Goal: Obtain resource: Download file/media

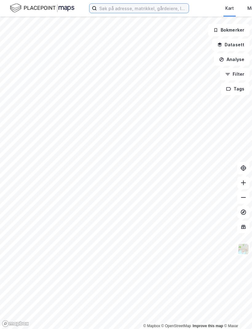
click at [170, 6] on input at bounding box center [143, 8] width 92 height 9
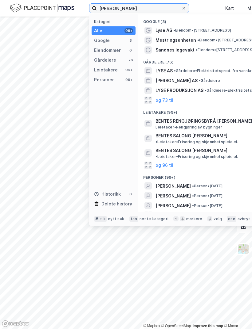
type input "[PERSON_NAME]"
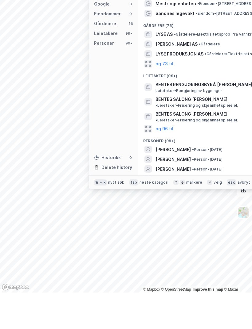
click at [165, 212] on button "og 96 til" at bounding box center [164, 215] width 18 height 7
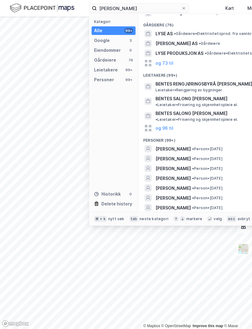
scroll to position [39, 0]
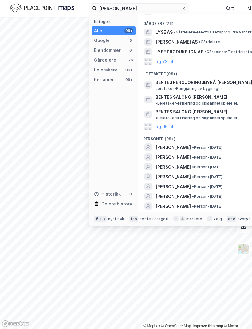
click at [191, 183] on span "[PERSON_NAME]" at bounding box center [172, 186] width 35 height 7
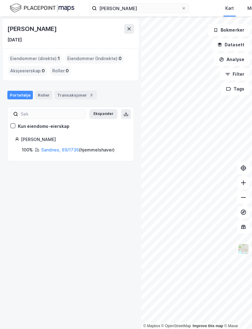
click at [68, 147] on link "Sandnes, 69/1736" at bounding box center [60, 149] width 38 height 5
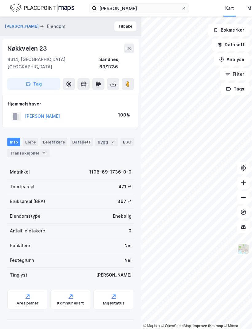
click at [35, 149] on div "Transaksjoner 2" at bounding box center [28, 153] width 42 height 9
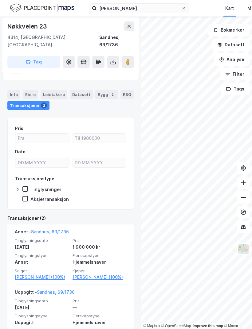
scroll to position [47, 0]
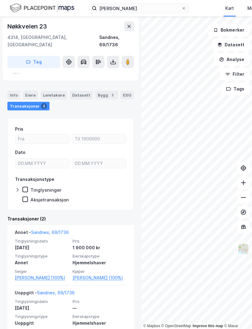
click at [36, 275] on link "[PERSON_NAME] (100%)" at bounding box center [42, 278] width 54 height 7
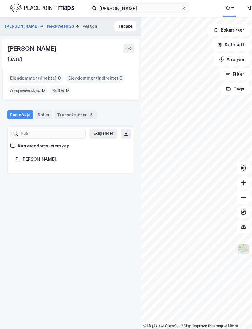
click at [80, 111] on div "Transaksjoner 5" at bounding box center [76, 115] width 42 height 9
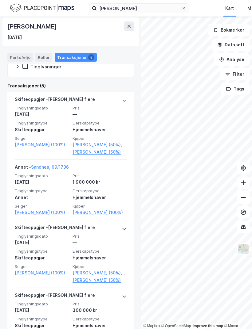
scroll to position [132, 0]
click at [123, 99] on icon at bounding box center [124, 100] width 4 height 2
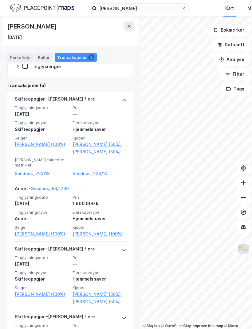
click at [41, 170] on link "Sandnes, 223/13" at bounding box center [42, 173] width 54 height 7
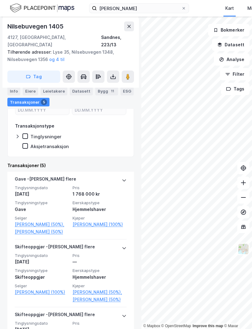
scroll to position [117, 0]
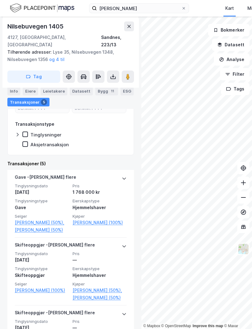
click at [126, 244] on icon at bounding box center [124, 246] width 5 height 5
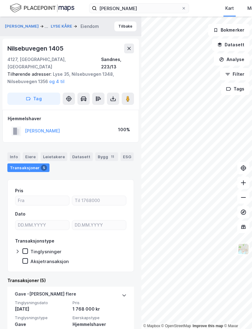
scroll to position [0, 0]
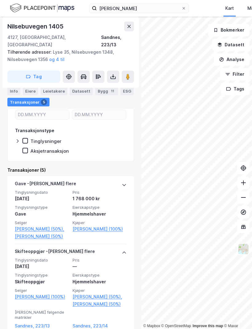
click at [103, 323] on link "Sandnes, 223/14" at bounding box center [99, 326] width 54 height 7
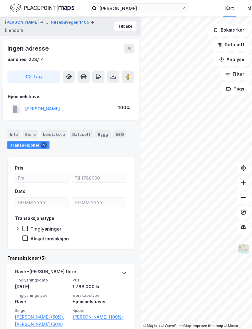
click at [106, 314] on link "[PERSON_NAME] (100%)" at bounding box center [99, 317] width 54 height 7
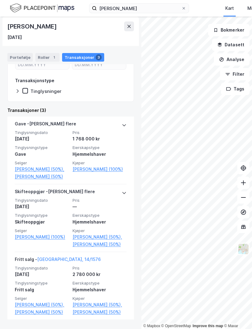
scroll to position [107, 0]
click at [108, 309] on link "[PERSON_NAME] (50%)" at bounding box center [99, 312] width 54 height 7
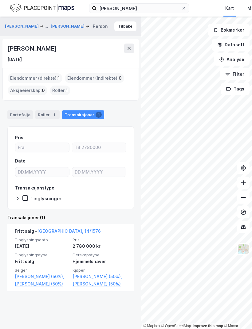
click at [106, 273] on link "[PERSON_NAME] (50%)," at bounding box center [99, 276] width 54 height 7
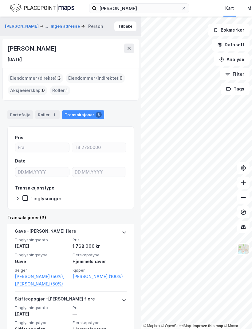
click at [47, 273] on link "[PERSON_NAME] (50%)," at bounding box center [42, 276] width 54 height 7
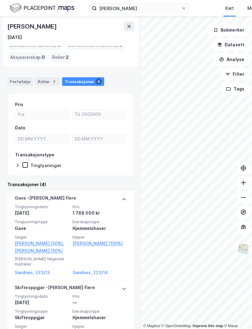
scroll to position [33, 0]
click at [44, 270] on link "Sandnes, 223/13" at bounding box center [42, 273] width 54 height 7
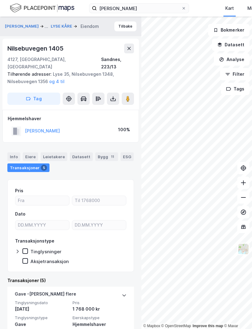
click at [111, 93] on button at bounding box center [113, 99] width 12 height 12
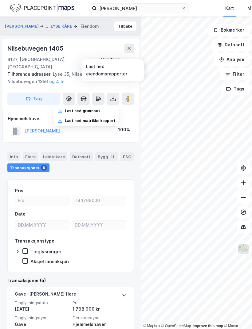
click at [99, 109] on div "Last ned grunnbok" at bounding box center [83, 111] width 36 height 5
